Goal: Information Seeking & Learning: Learn about a topic

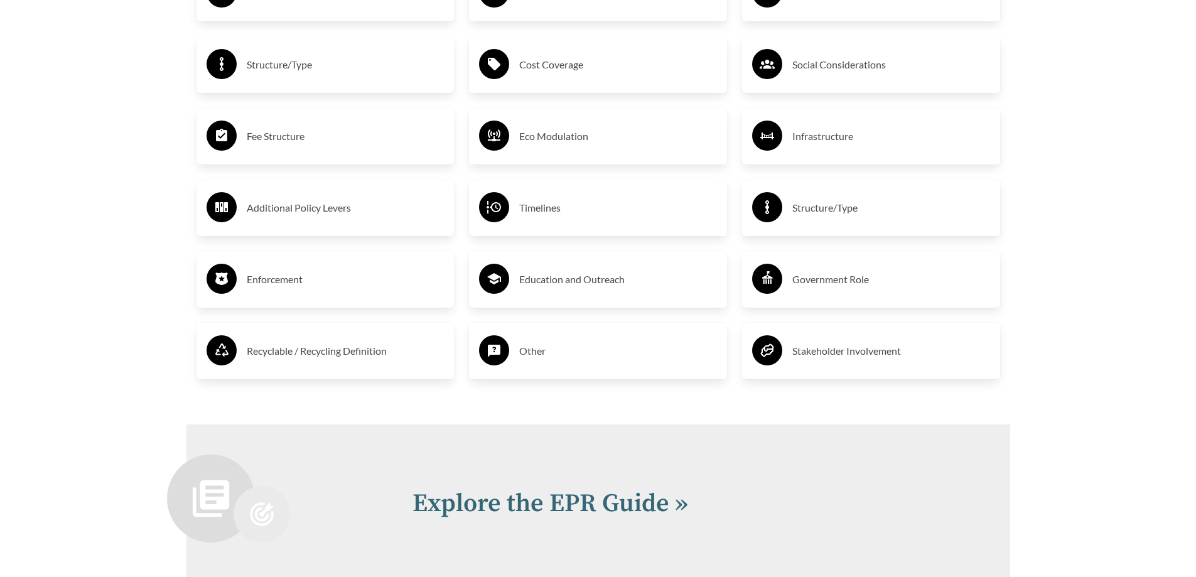
scroll to position [2641, 0]
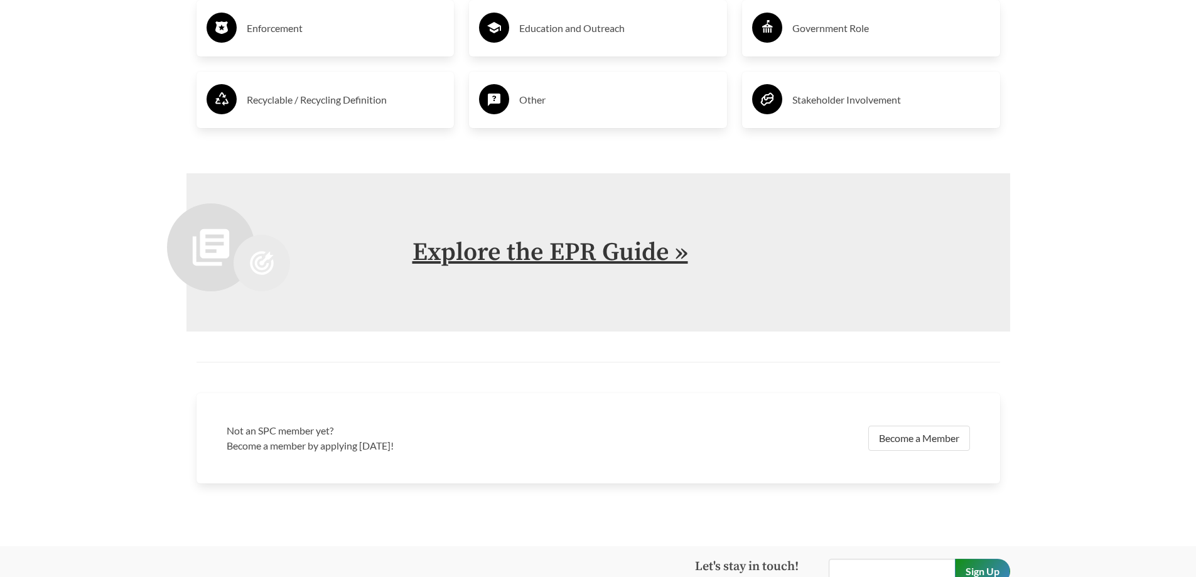
click at [541, 243] on link "Explore the EPR Guide »" at bounding box center [551, 252] width 276 height 31
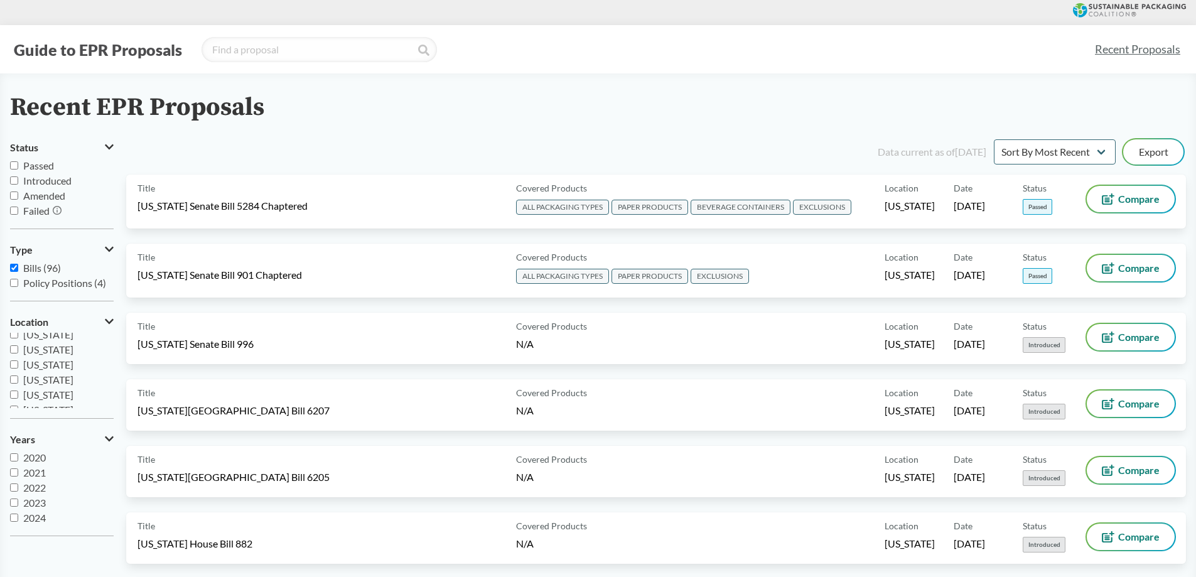
scroll to position [208, 0]
click at [14, 359] on input "[US_STATE]" at bounding box center [14, 358] width 8 height 8
checkbox input "true"
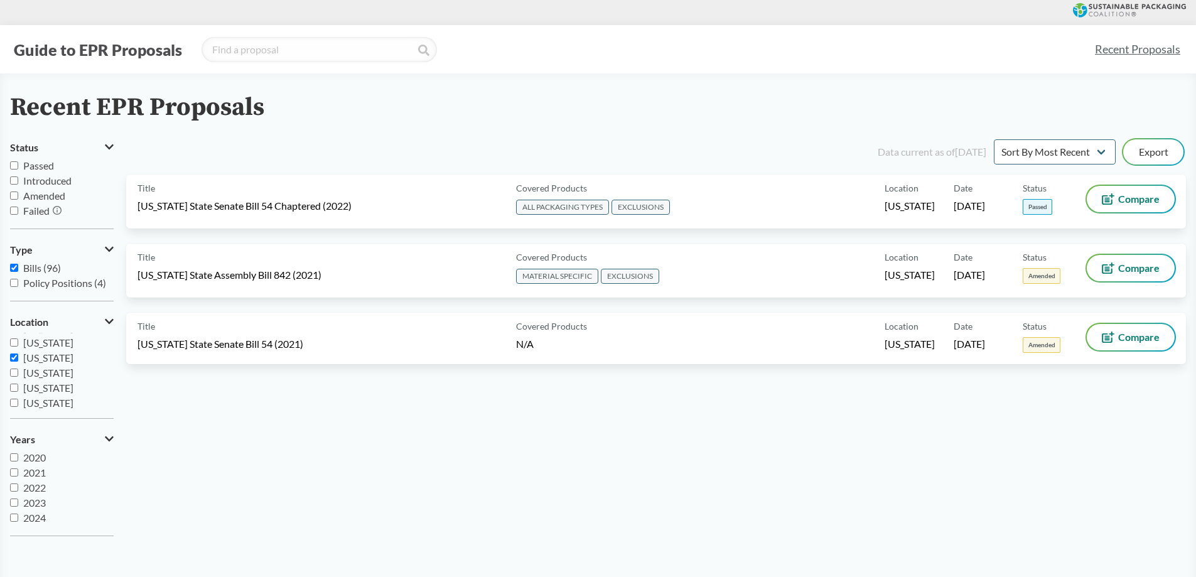
scroll to position [146, 0]
click at [16, 388] on input "[US_STATE]" at bounding box center [14, 390] width 8 height 8
checkbox input "true"
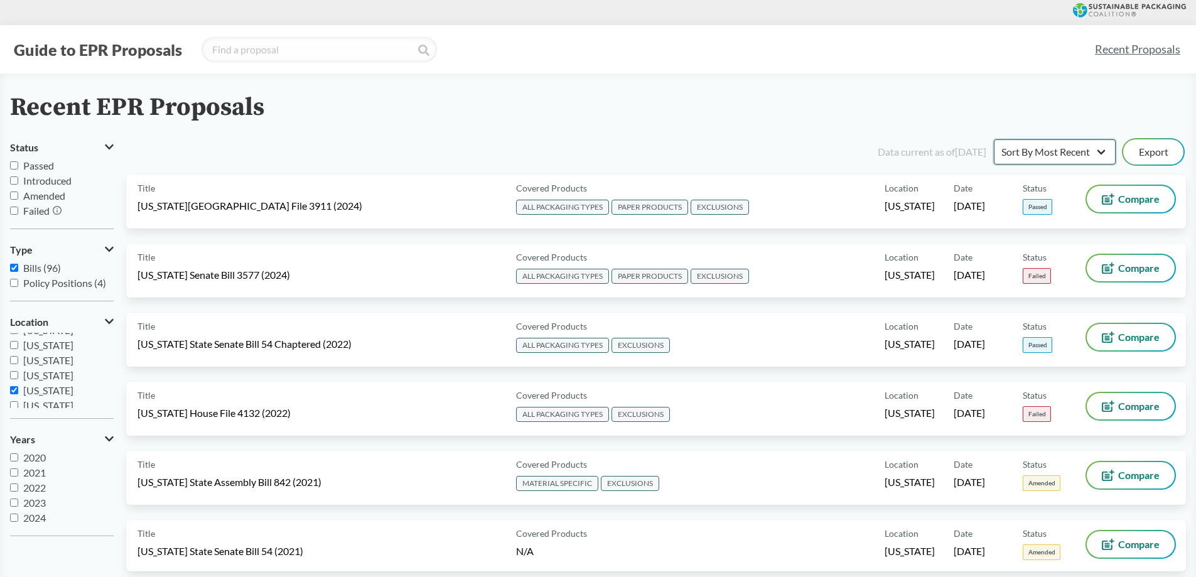
click at [1099, 153] on select "Sort By Most Recent Sort By Status" at bounding box center [1055, 151] width 122 height 25
select select "Sort By Status"
click at [994, 139] on select "Sort By Most Recent Sort By Status" at bounding box center [1055, 151] width 122 height 25
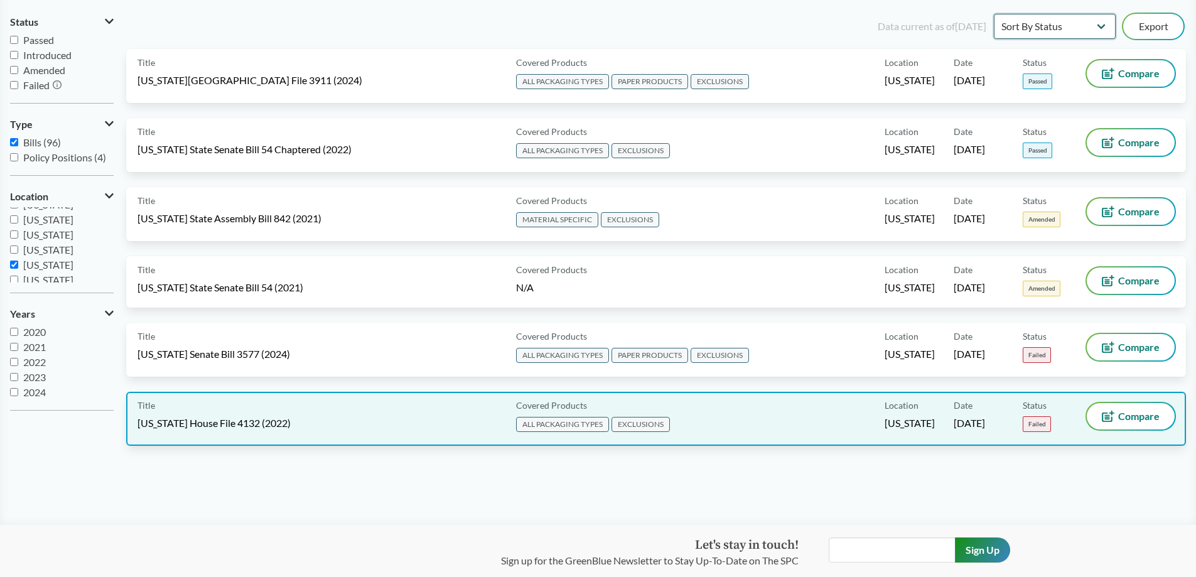
scroll to position [0, 0]
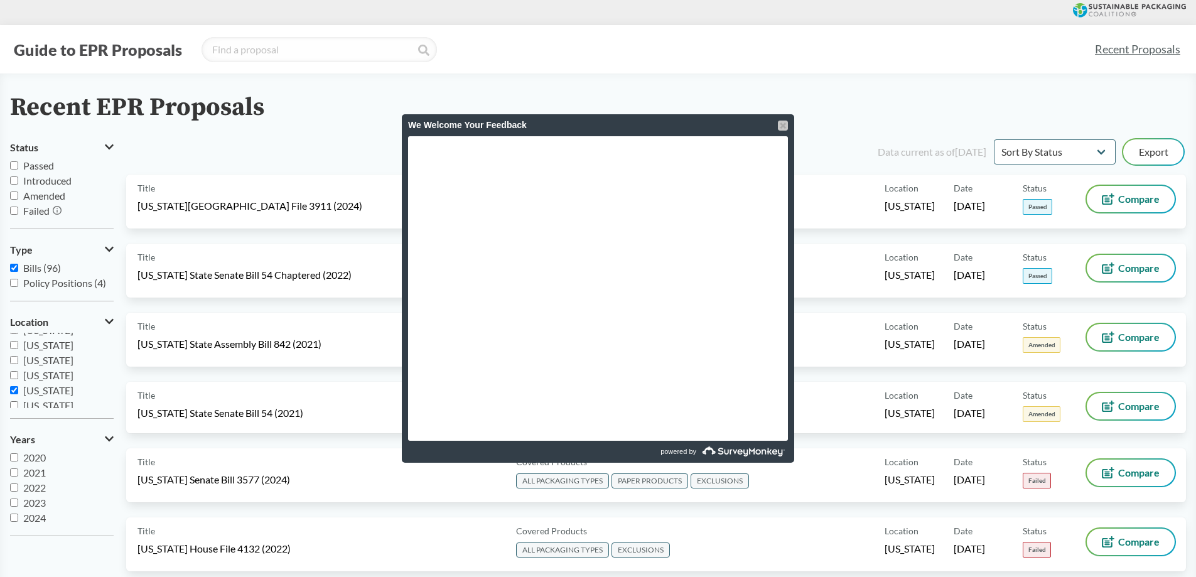
click at [781, 127] on div at bounding box center [783, 126] width 10 height 10
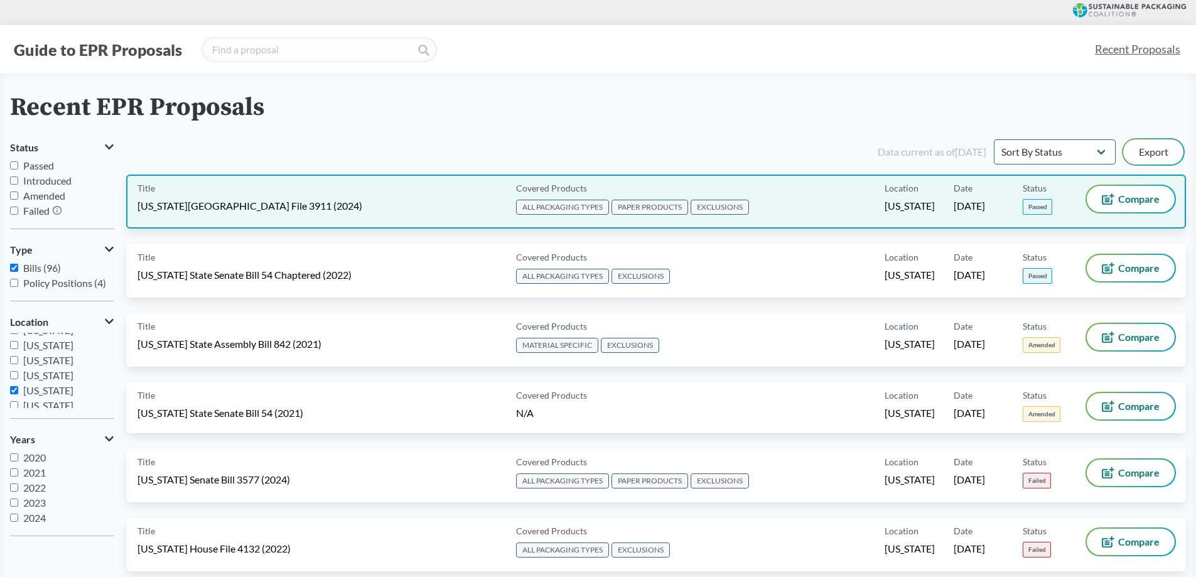
click at [417, 198] on div "Title [US_STATE][GEOGRAPHIC_DATA] File 3911 (2024)" at bounding box center [325, 201] width 374 height 31
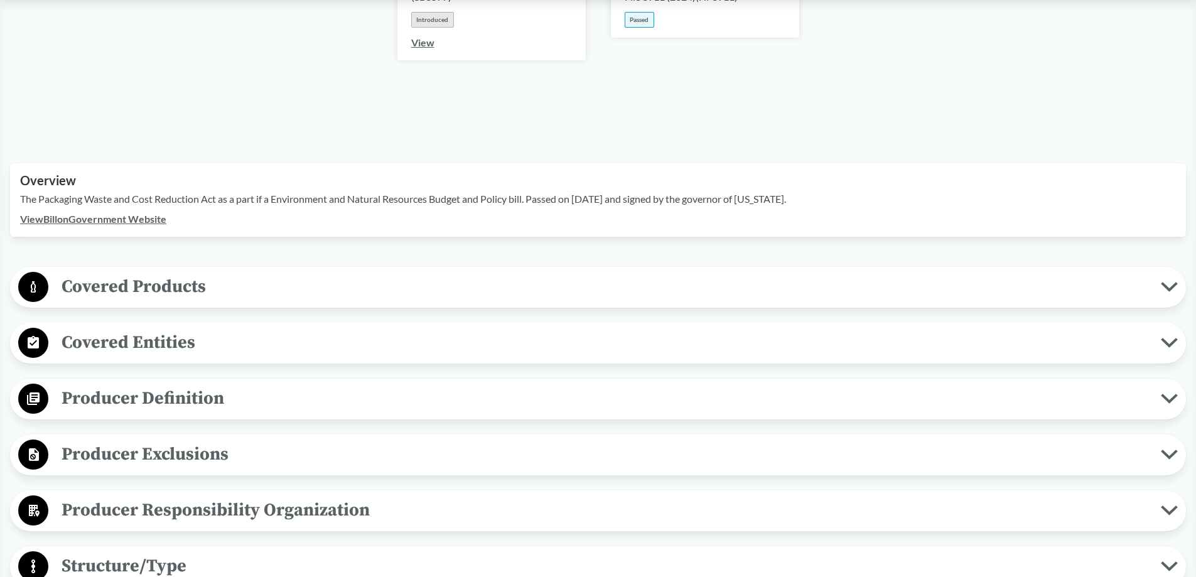
scroll to position [377, 0]
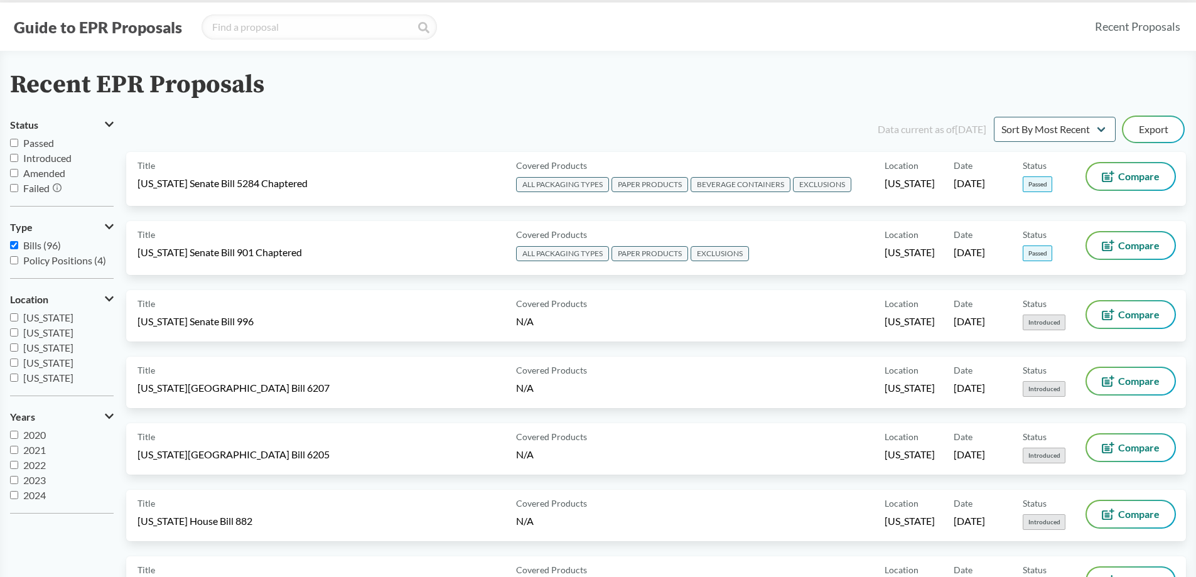
scroll to position [63, 0]
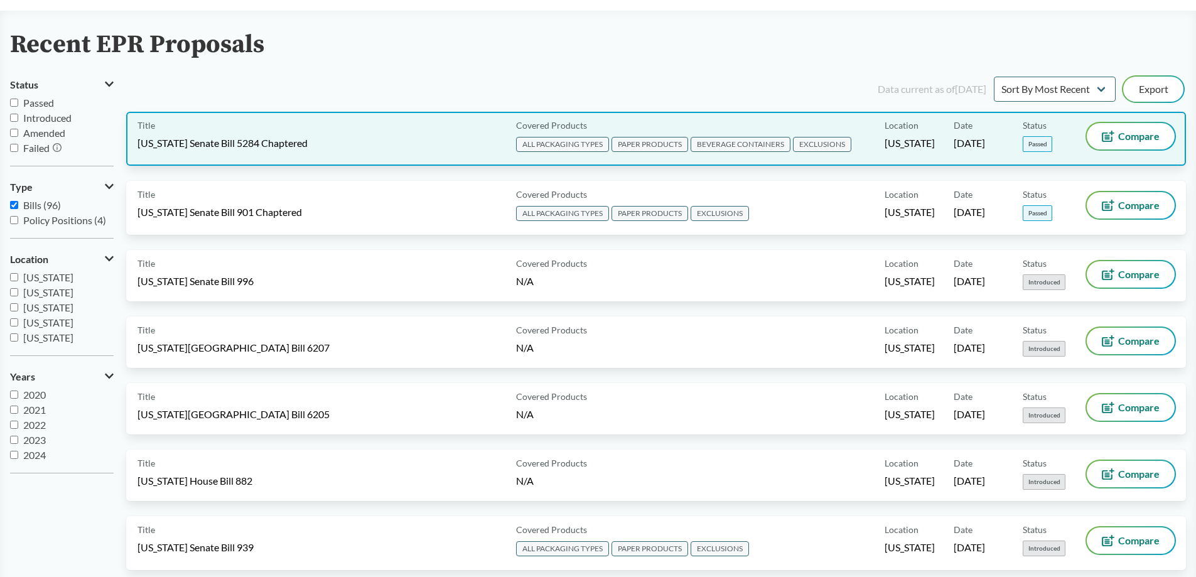
click at [418, 143] on div "Title [US_STATE] Senate Bill 5284 Chaptered" at bounding box center [325, 138] width 374 height 31
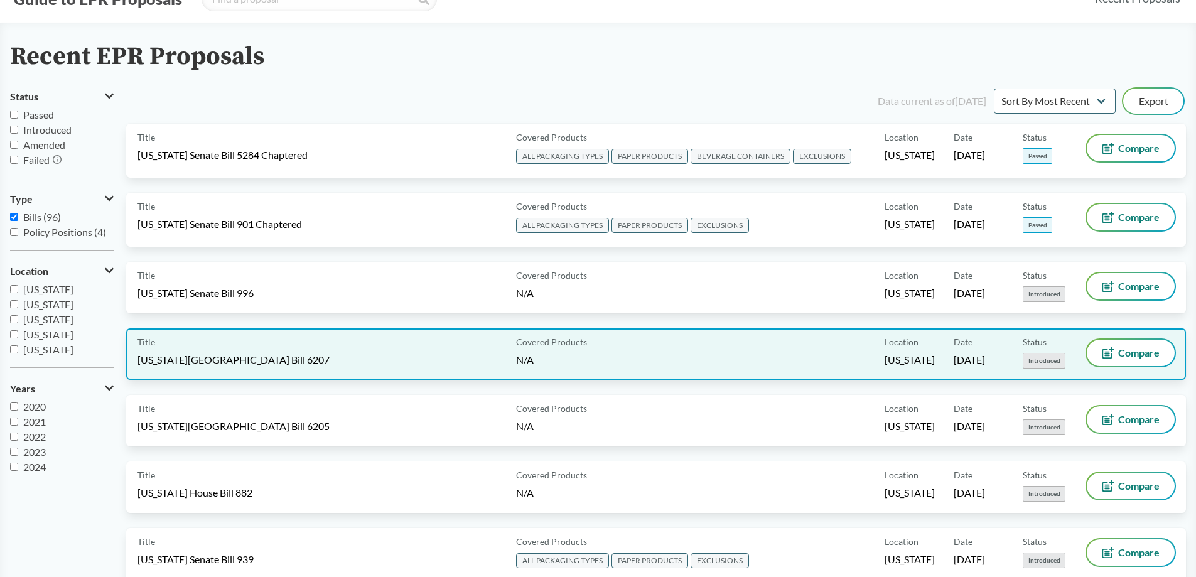
scroll to position [126, 0]
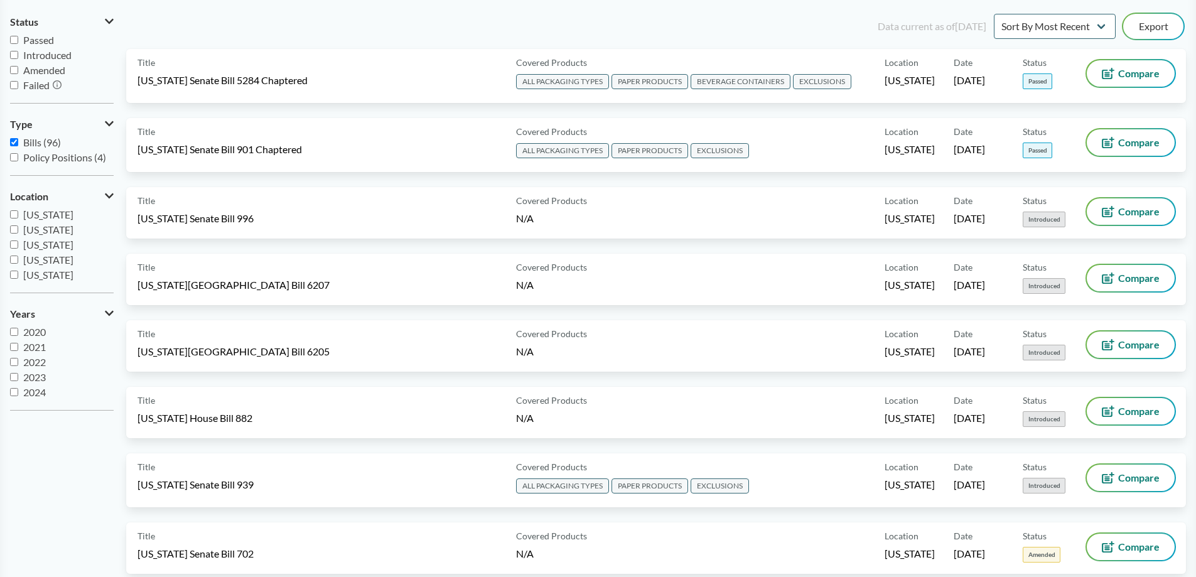
click at [10, 276] on input "[US_STATE]" at bounding box center [14, 275] width 8 height 8
checkbox input "true"
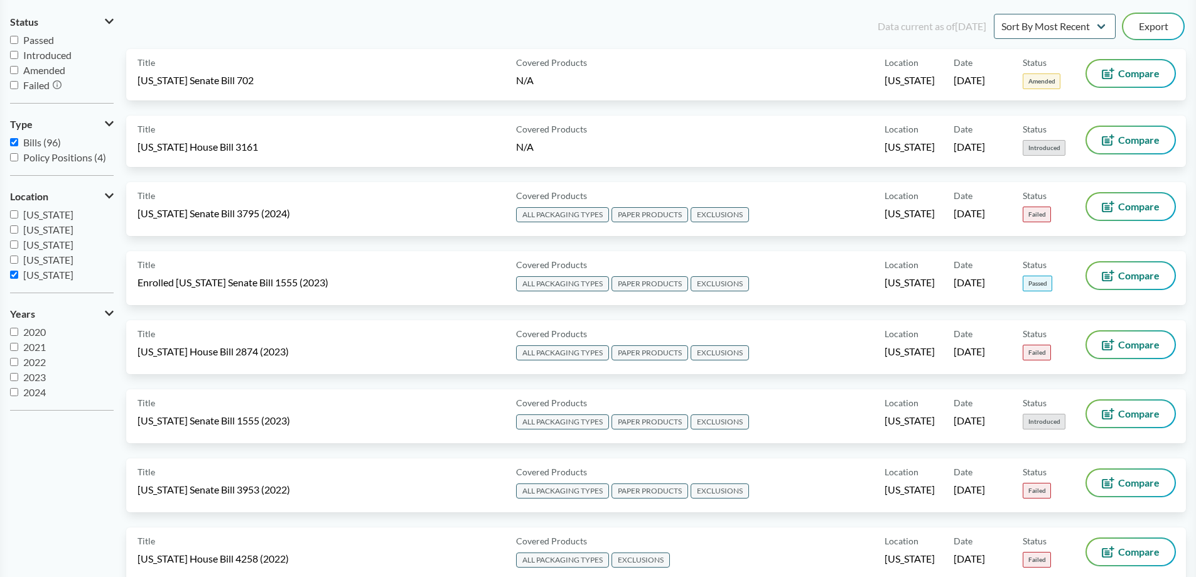
click at [14, 143] on input "Bills (96)" at bounding box center [14, 142] width 8 height 8
checkbox input "false"
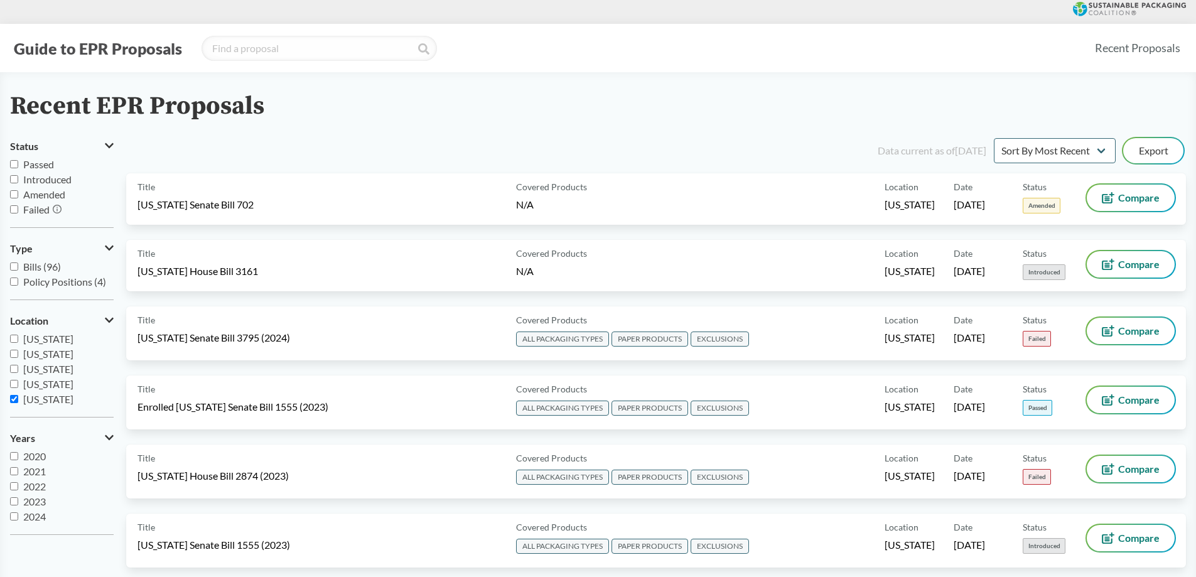
scroll to position [0, 0]
click at [1071, 151] on select "Sort By Most Recent Sort By Status" at bounding box center [1055, 151] width 122 height 25
select select "Sort By Status"
click at [994, 139] on select "Sort By Most Recent Sort By Status" at bounding box center [1055, 151] width 122 height 25
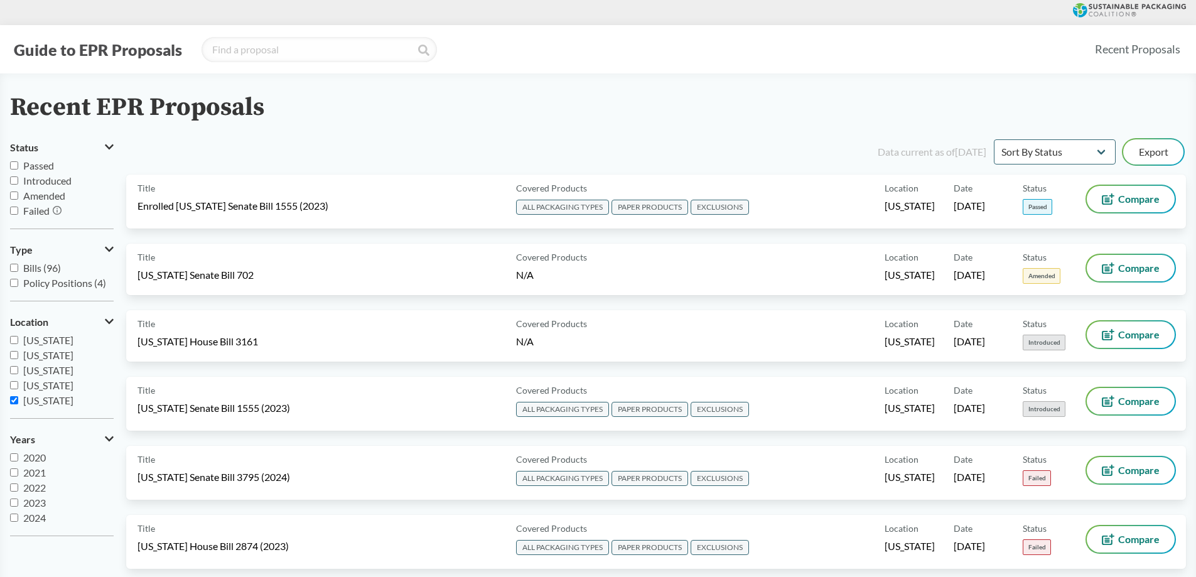
click at [14, 166] on input "Passed" at bounding box center [14, 165] width 8 height 8
checkbox input "true"
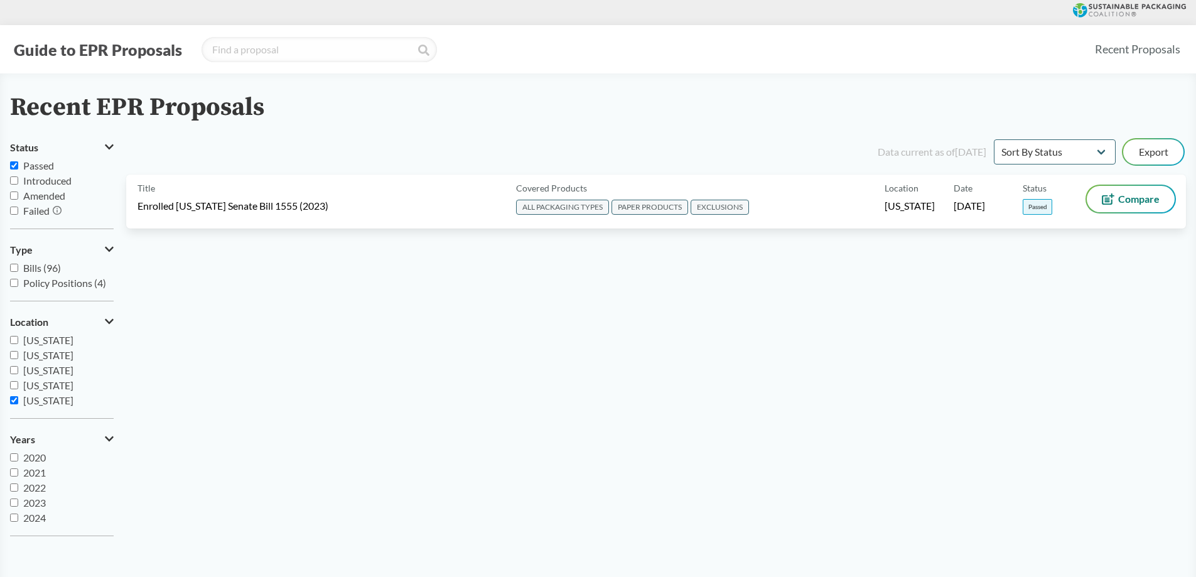
click at [13, 401] on input "[US_STATE]" at bounding box center [14, 400] width 8 height 8
checkbox input "false"
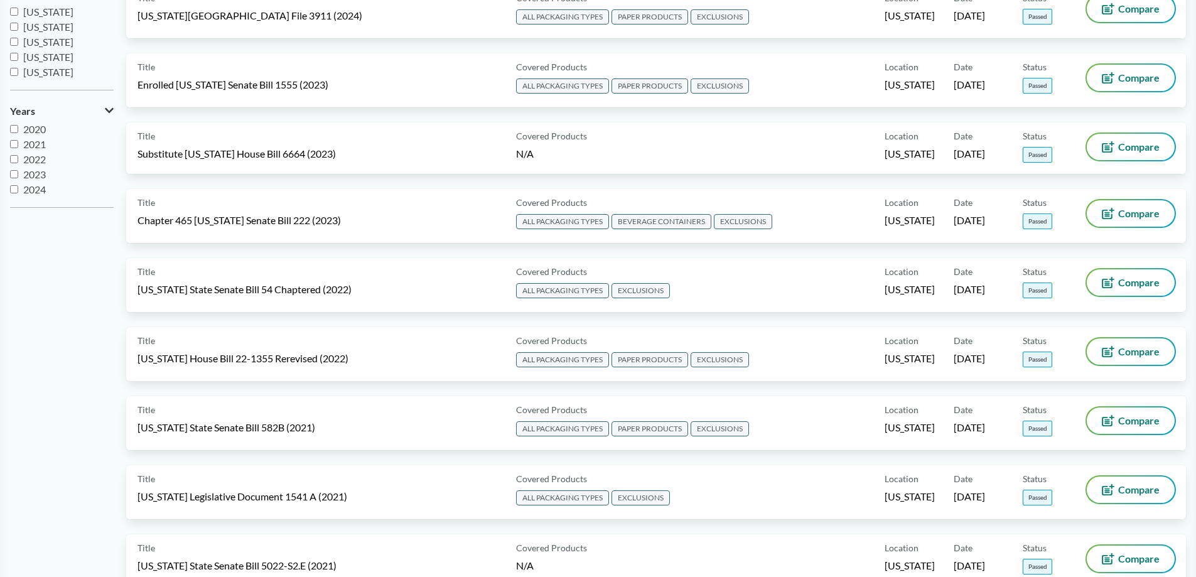
scroll to position [117, 0]
